Goal: Leave review/rating

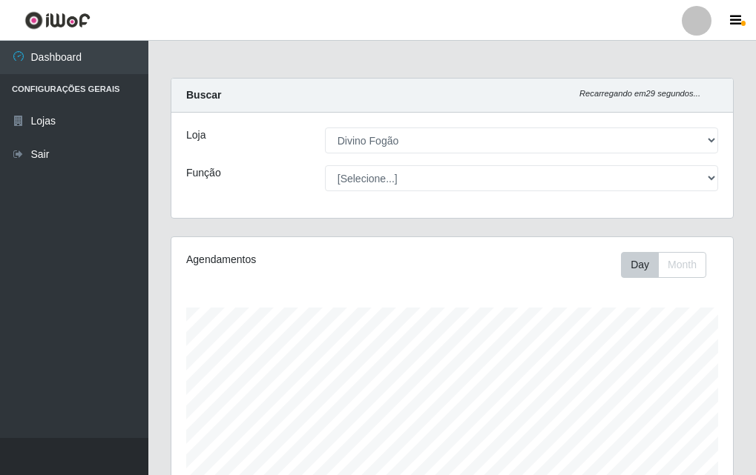
select select "499"
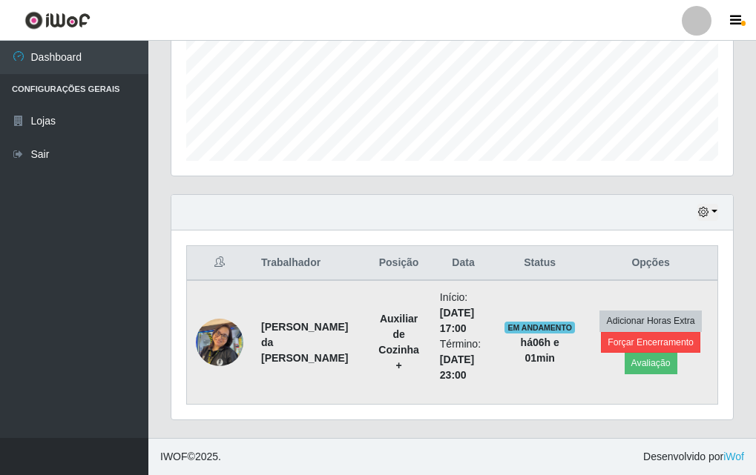
scroll to position [308, 561]
click at [657, 363] on button "Avaliação" at bounding box center [650, 363] width 53 height 21
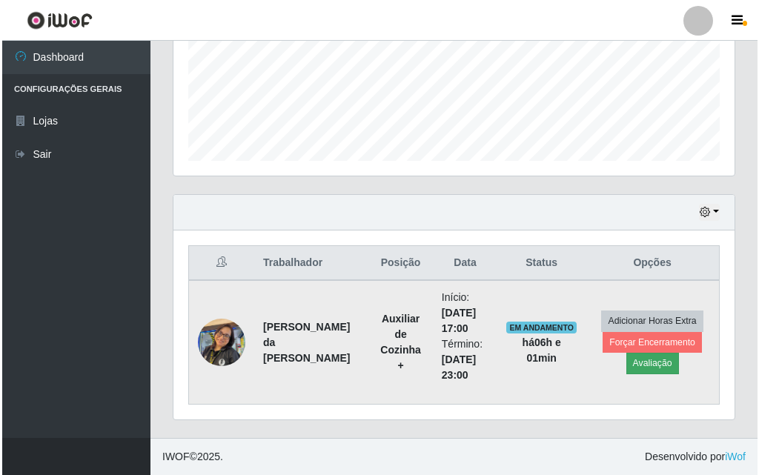
scroll to position [308, 554]
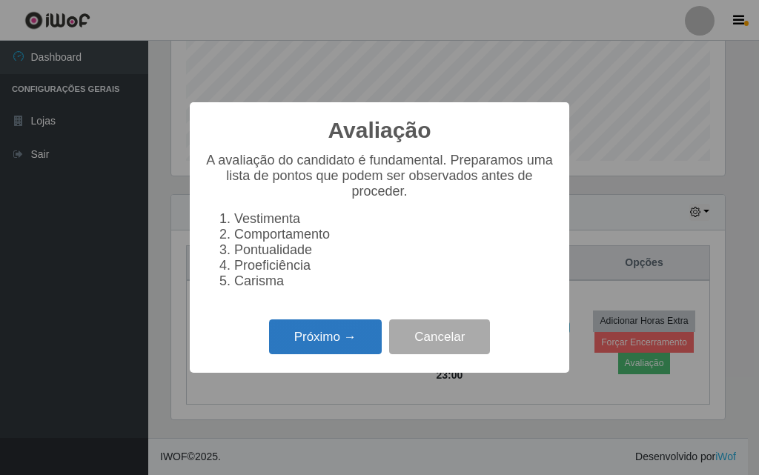
click at [364, 343] on button "Próximo →" at bounding box center [325, 337] width 113 height 35
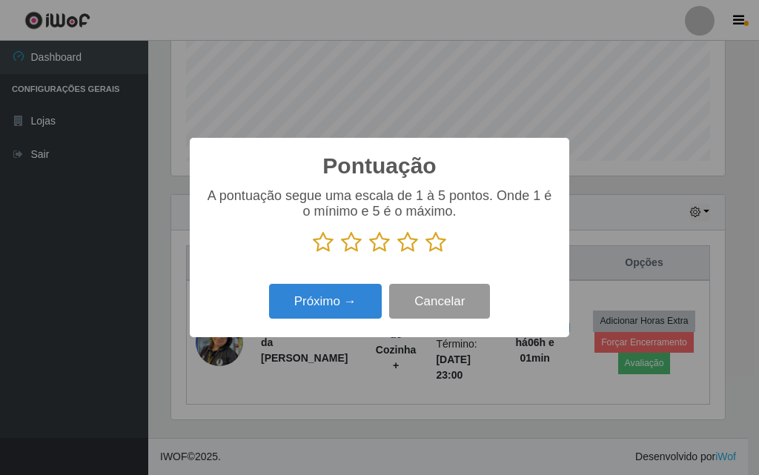
scroll to position [741219, 740973]
click at [418, 245] on p at bounding box center [380, 242] width 350 height 22
click at [409, 243] on icon at bounding box center [407, 242] width 21 height 22
click at [397, 254] on input "radio" at bounding box center [397, 254] width 0 height 0
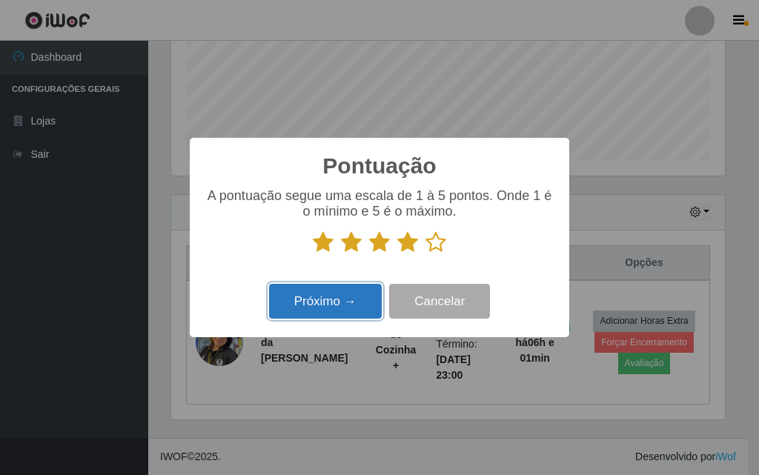
click at [360, 310] on button "Próximo →" at bounding box center [325, 301] width 113 height 35
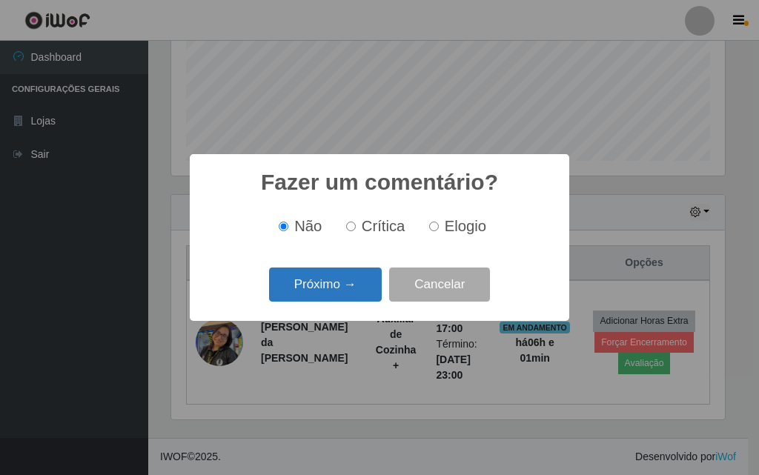
click at [348, 271] on button "Próximo →" at bounding box center [325, 285] width 113 height 35
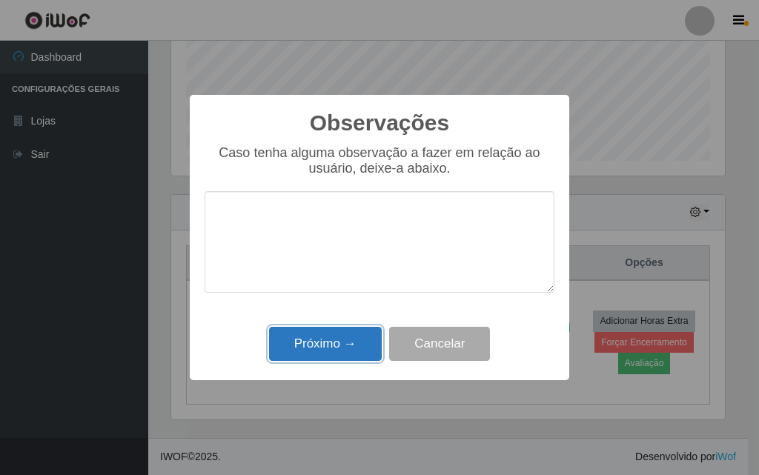
click at [366, 349] on button "Próximo →" at bounding box center [325, 344] width 113 height 35
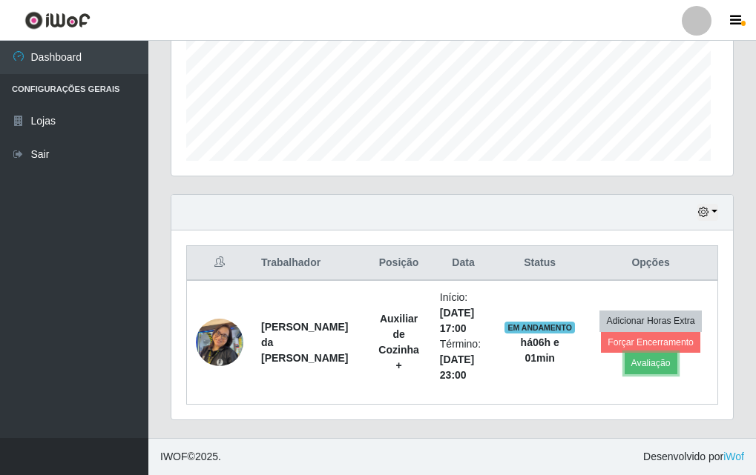
scroll to position [308, 561]
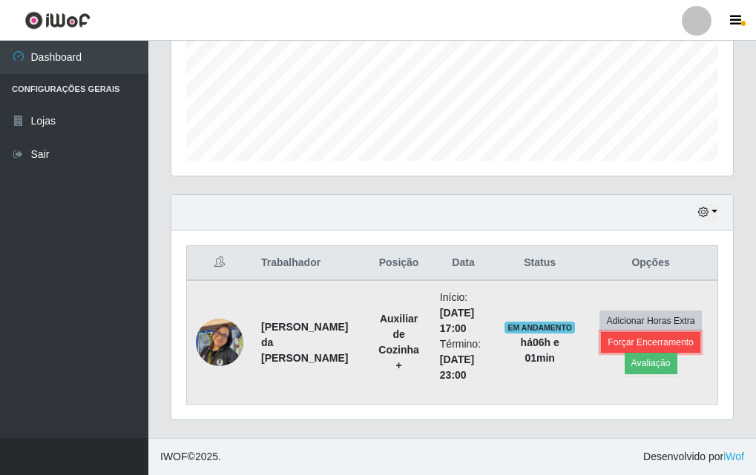
click at [608, 341] on button "Forçar Encerramento" at bounding box center [650, 342] width 99 height 21
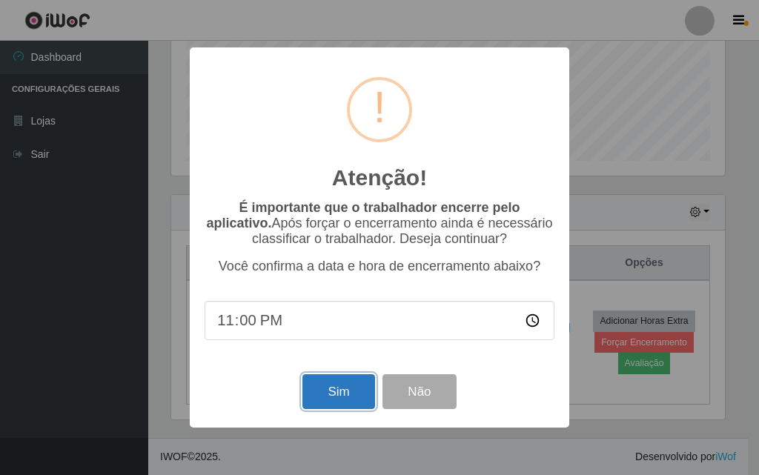
click at [352, 404] on button "Sim" at bounding box center [339, 391] width 72 height 35
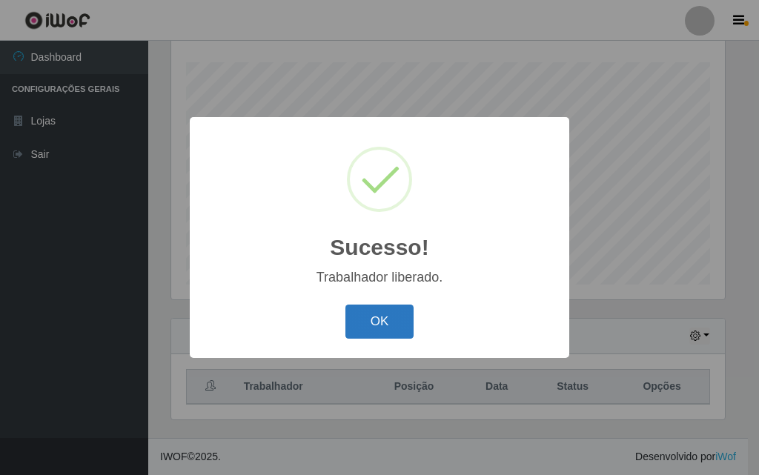
click at [369, 321] on button "OK" at bounding box center [380, 322] width 69 height 35
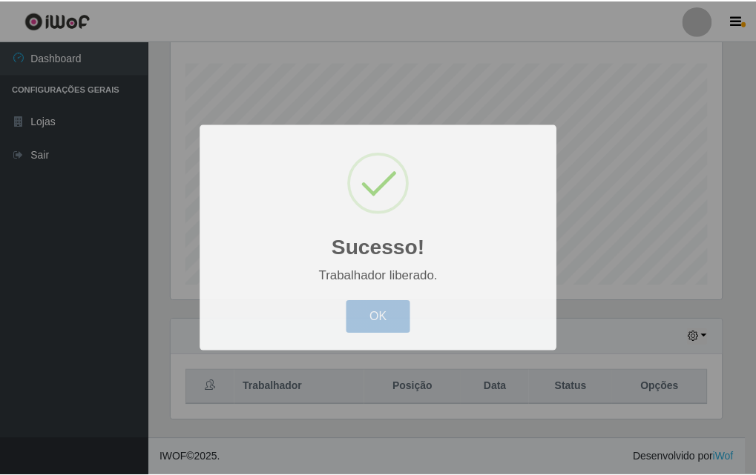
scroll to position [308, 561]
